Goal: Information Seeking & Learning: Check status

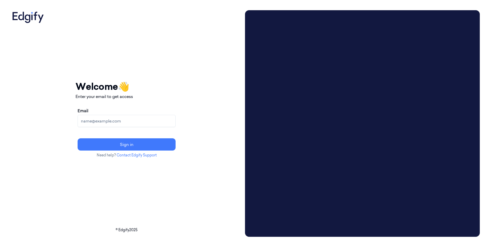
click at [123, 124] on input "Email" at bounding box center [127, 121] width 98 height 12
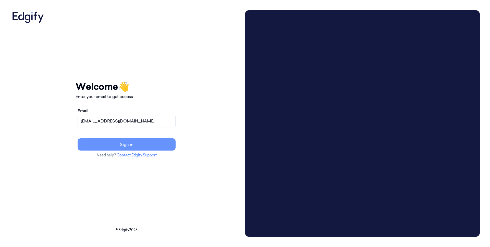
click at [106, 147] on button "Sign in" at bounding box center [127, 144] width 98 height 12
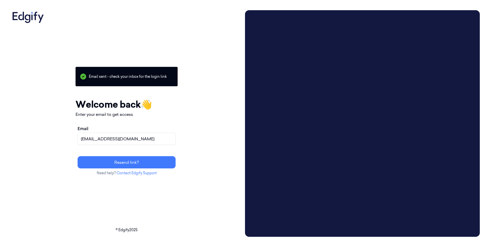
click at [176, 138] on input "fthai@sanctifai.com" at bounding box center [127, 139] width 98 height 12
drag, startPoint x: 106, startPoint y: 138, endPoint x: 90, endPoint y: 139, distance: 16.1
click at [90, 139] on div "Your session expired - please log in again Email sent - check your inbox for th…" at bounding box center [126, 123] width 233 height 227
type input "slee@sanctifai.com"
click at [78, 156] on button "Resend link?" at bounding box center [127, 162] width 98 height 12
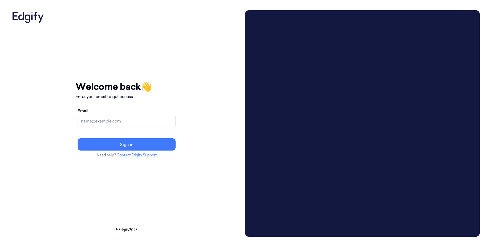
click at [125, 126] on input "Email" at bounding box center [127, 121] width 98 height 12
type input "slee@sanctifai.com"
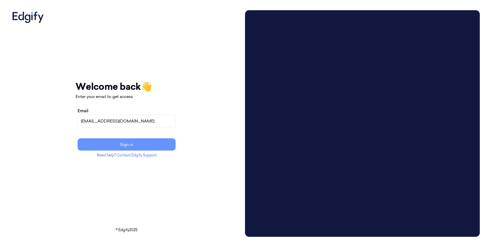
click at [141, 138] on button "Sign in" at bounding box center [127, 144] width 98 height 12
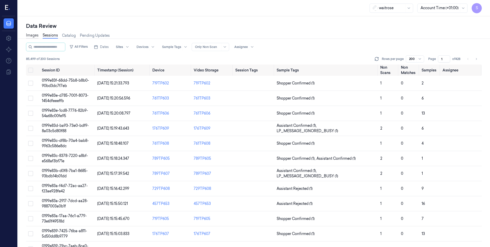
click at [31, 34] on link "Images" at bounding box center [32, 36] width 13 height 6
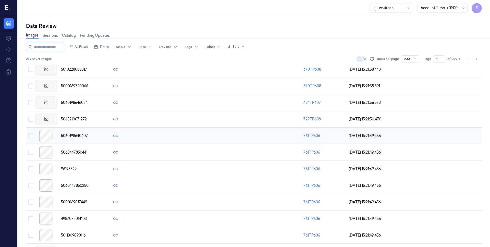
scroll to position [64, 0]
click at [86, 135] on span "5060198640407" at bounding box center [74, 135] width 27 height 5
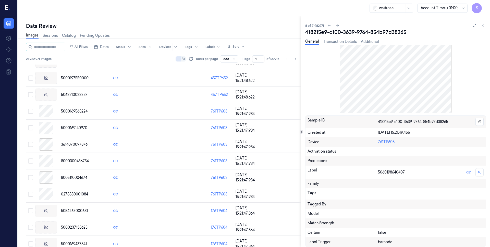
scroll to position [292, 0]
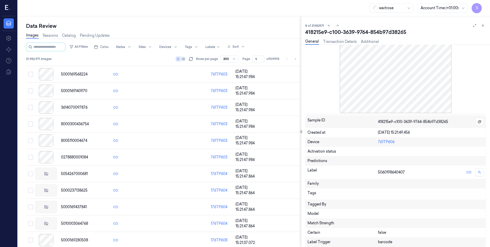
drag, startPoint x: 484, startPoint y: 26, endPoint x: 261, endPoint y: 33, distance: 223.7
click at [484, 26] on icon at bounding box center [483, 26] width 4 height 4
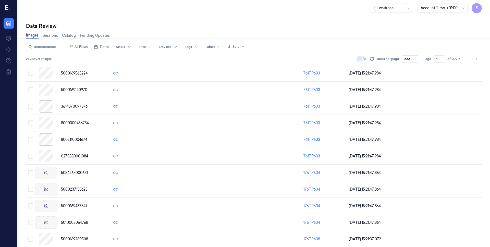
scroll to position [291, 0]
click at [407, 9] on div at bounding box center [409, 8] width 5 height 4
drag, startPoint x: 299, startPoint y: 9, endPoint x: 278, endPoint y: 11, distance: 20.5
click at [299, 9] on div "waitrose Account Time (+01:00) S" at bounding box center [254, 8] width 472 height 16
click at [47, 37] on link "Sessions" at bounding box center [50, 36] width 15 height 6
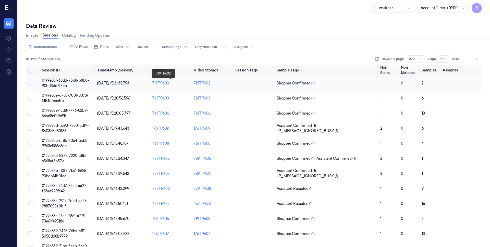
click at [164, 84] on div "719TP602" at bounding box center [170, 83] width 37 height 5
click at [208, 84] on div "719TP602" at bounding box center [202, 83] width 17 height 5
click at [67, 35] on link "Catalog" at bounding box center [69, 36] width 14 height 6
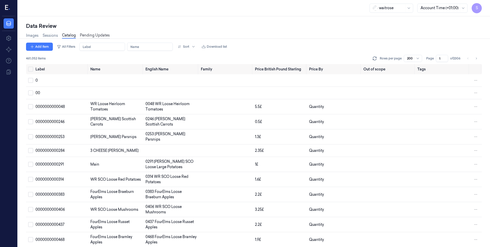
click at [99, 36] on link "Pending Updates" at bounding box center [95, 36] width 30 height 6
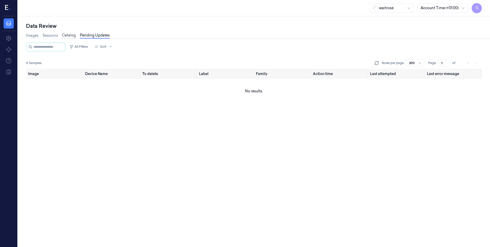
click at [62, 35] on link "Catalog" at bounding box center [69, 36] width 14 height 6
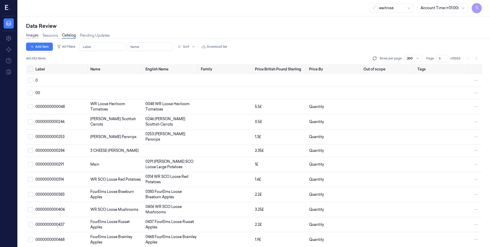
click at [28, 34] on link "Images" at bounding box center [32, 36] width 13 height 6
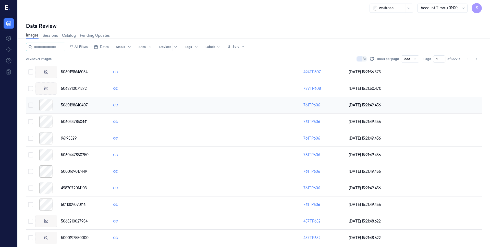
scroll to position [94, 0]
click at [74, 106] on span "5060198640407" at bounding box center [74, 104] width 27 height 5
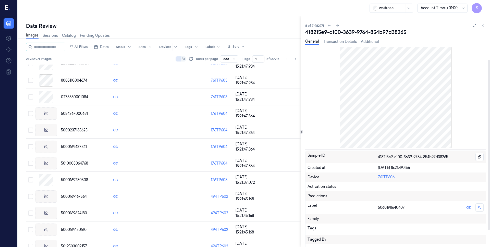
scroll to position [1, 0]
click at [348, 40] on link "Transaction Details" at bounding box center [340, 42] width 34 height 6
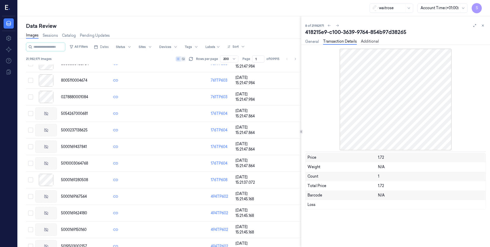
drag, startPoint x: 372, startPoint y: 41, endPoint x: 367, endPoint y: 41, distance: 4.8
click at [372, 41] on link "Additional" at bounding box center [370, 42] width 18 height 6
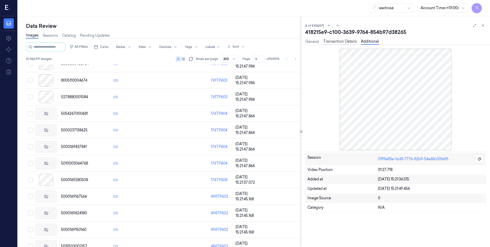
click at [349, 42] on link "Transaction Details" at bounding box center [340, 42] width 34 height 6
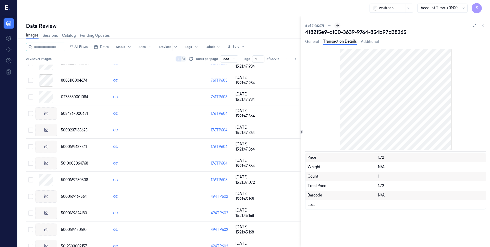
click at [338, 25] on icon at bounding box center [337, 26] width 3 height 2
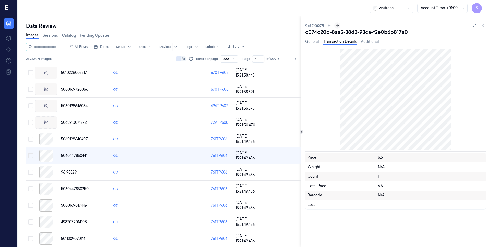
click at [338, 25] on icon at bounding box center [337, 26] width 3 height 2
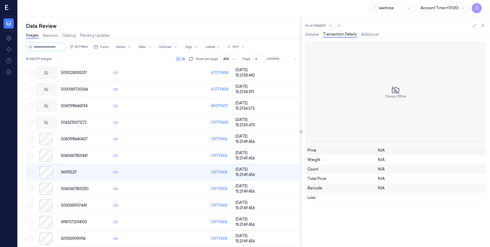
scroll to position [78, 0]
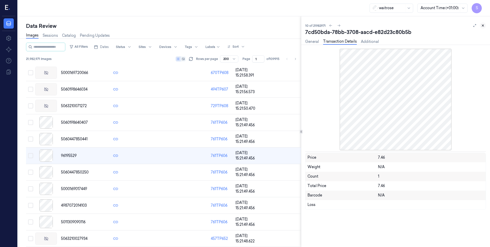
click at [482, 25] on icon at bounding box center [483, 26] width 4 height 4
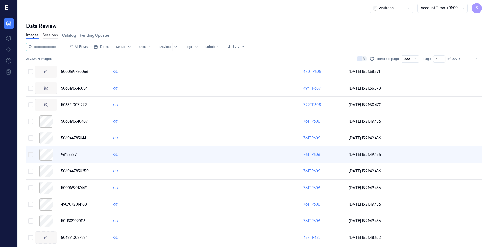
scroll to position [77, 0]
click at [50, 34] on link "Sessions" at bounding box center [50, 36] width 15 height 6
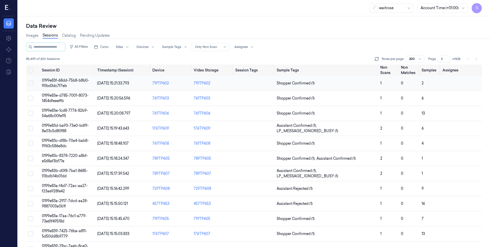
click at [30, 82] on button "Select row" at bounding box center [30, 83] width 5 height 5
click at [54, 81] on span "0199e83f-68dd-75b8-b8b0-90bd3dc7f7eb" at bounding box center [65, 83] width 47 height 10
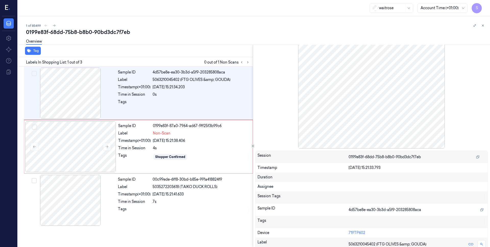
scroll to position [36, 0]
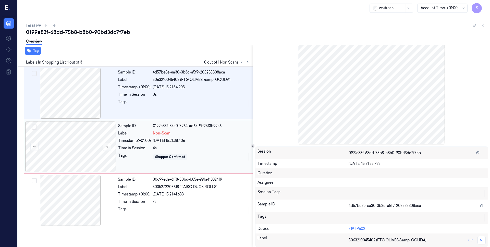
click at [197, 141] on div "15/10/2025 15:21:38.406" at bounding box center [201, 140] width 97 height 5
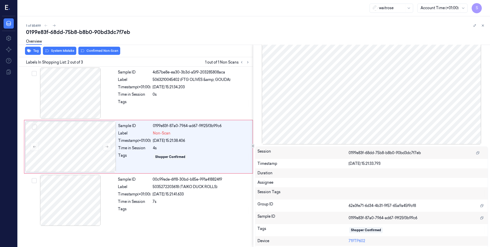
scroll to position [44, 0]
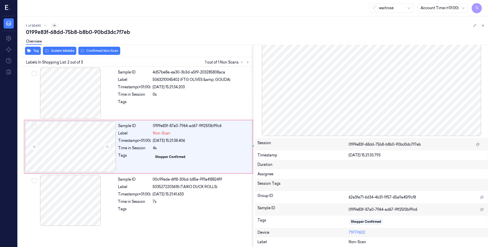
click at [55, 24] on icon at bounding box center [54, 26] width 4 height 4
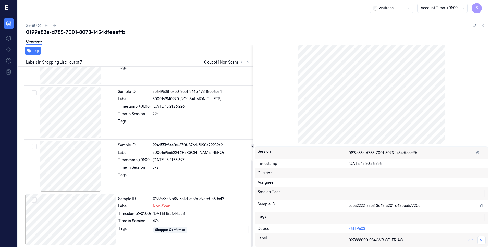
scroll to position [196, 0]
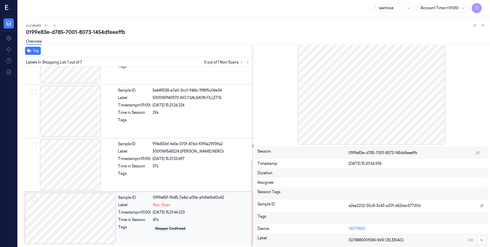
click at [170, 203] on span "Non-Scan" at bounding box center [162, 204] width 18 height 5
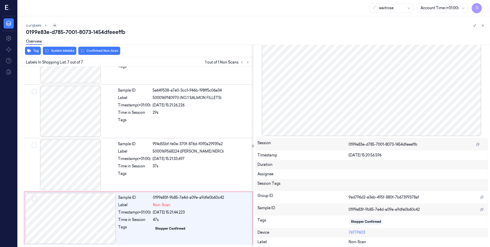
click at [56, 26] on icon at bounding box center [55, 26] width 4 height 4
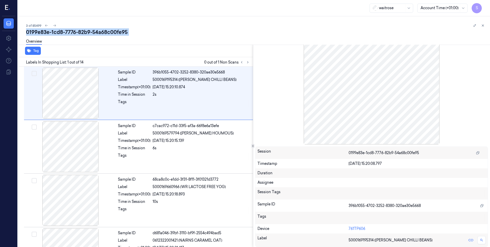
drag, startPoint x: 26, startPoint y: 32, endPoint x: 129, endPoint y: 36, distance: 102.9
click at [129, 36] on div "0199e83e-1cd8-7776-82b9-54a68c00fe95 Overview" at bounding box center [256, 39] width 460 height 20
click at [57, 25] on button at bounding box center [55, 25] width 6 height 6
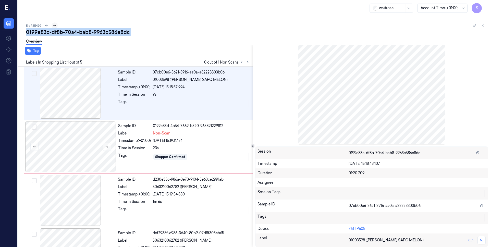
click at [53, 23] on button at bounding box center [55, 25] width 6 height 6
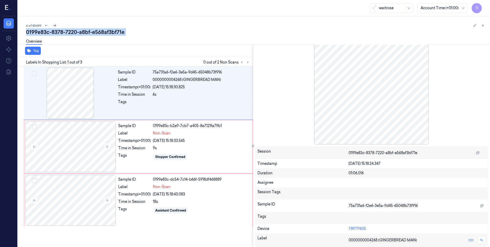
click at [53, 23] on button at bounding box center [55, 25] width 6 height 6
click at [53, 23] on button at bounding box center [54, 25] width 6 height 6
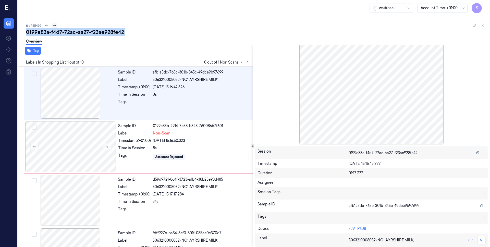
click at [53, 23] on button at bounding box center [55, 25] width 6 height 6
click at [56, 25] on button at bounding box center [55, 25] width 6 height 6
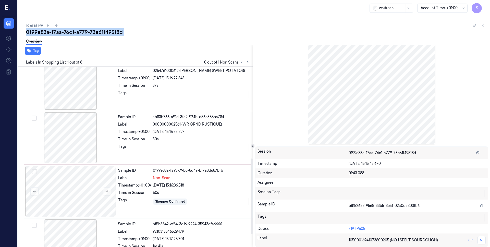
scroll to position [250, 0]
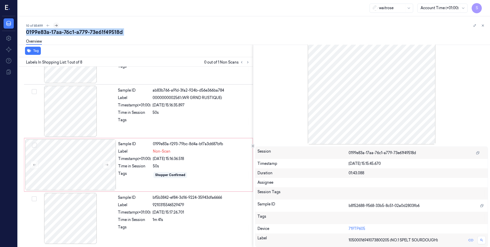
click at [56, 26] on icon at bounding box center [56, 26] width 4 height 4
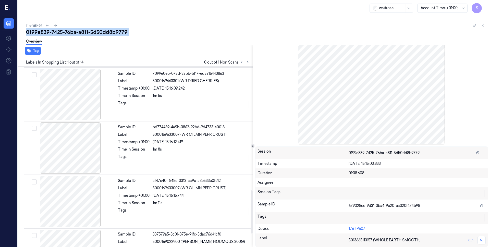
scroll to position [571, 0]
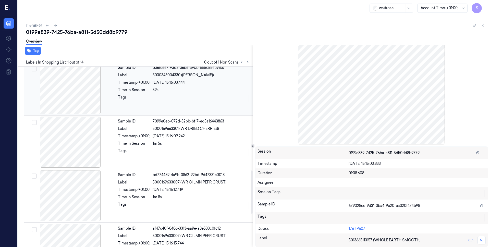
click at [63, 89] on div at bounding box center [70, 88] width 91 height 51
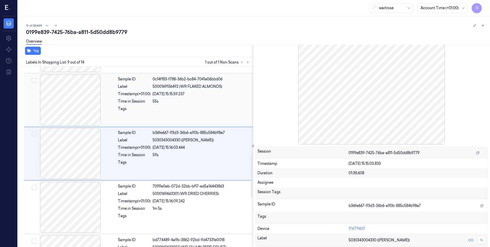
scroll to position [365, 0]
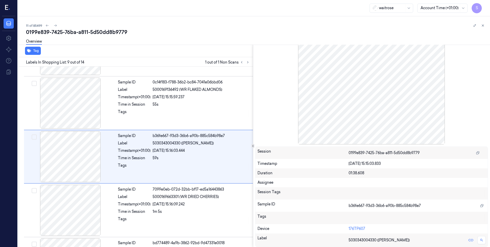
click at [378, 103] on div at bounding box center [371, 83] width 233 height 124
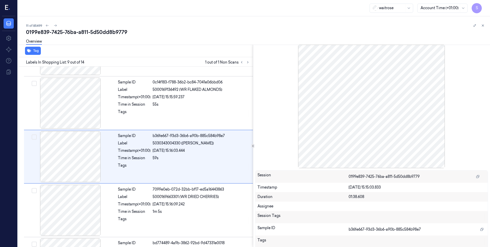
scroll to position [0, 0]
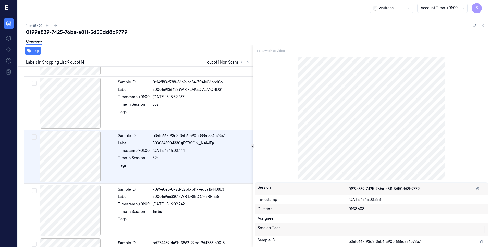
click at [276, 50] on div "Switch to video" at bounding box center [371, 51] width 233 height 8
click at [270, 50] on div "Switch to video" at bounding box center [371, 51] width 233 height 8
click at [261, 51] on div "Switch to video" at bounding box center [371, 51] width 233 height 8
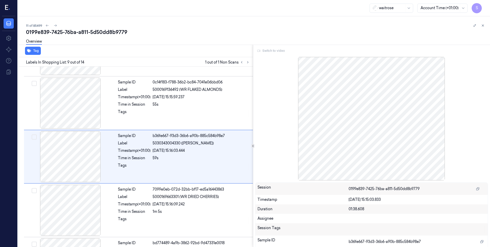
click at [279, 50] on div "Switch to video" at bounding box center [371, 51] width 233 height 8
click at [56, 25] on icon at bounding box center [56, 26] width 4 height 4
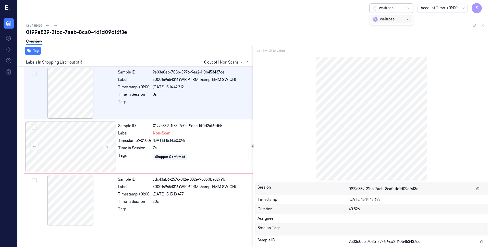
click at [407, 6] on div at bounding box center [409, 8] width 6 height 9
click at [264, 34] on div "0199e839-21bc-7aeb-8ca0-4d1d09df6f3e" at bounding box center [256, 32] width 460 height 7
